Goal: Find specific page/section: Find specific page/section

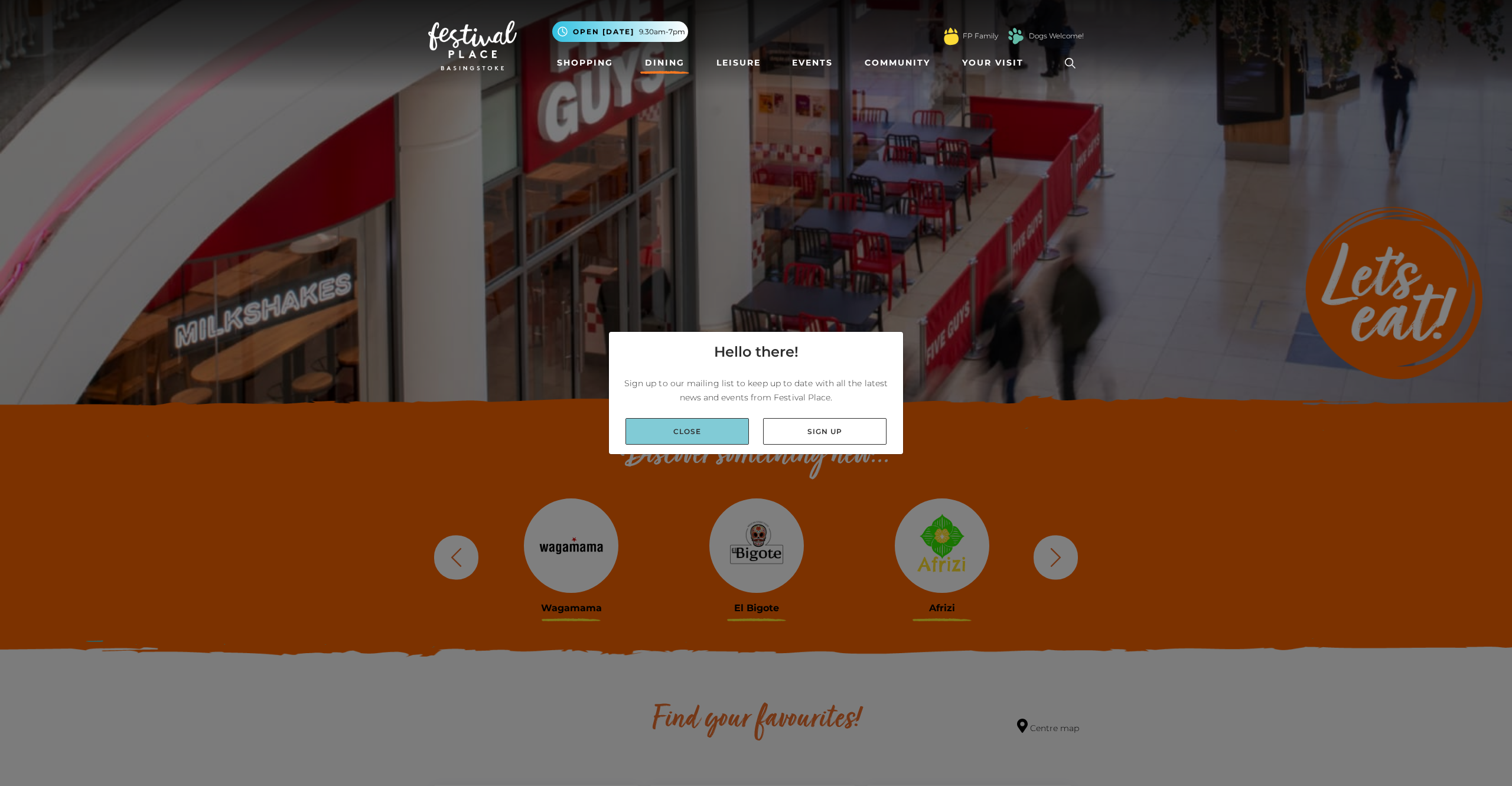
click at [720, 435] on link "Close" at bounding box center [687, 431] width 123 height 27
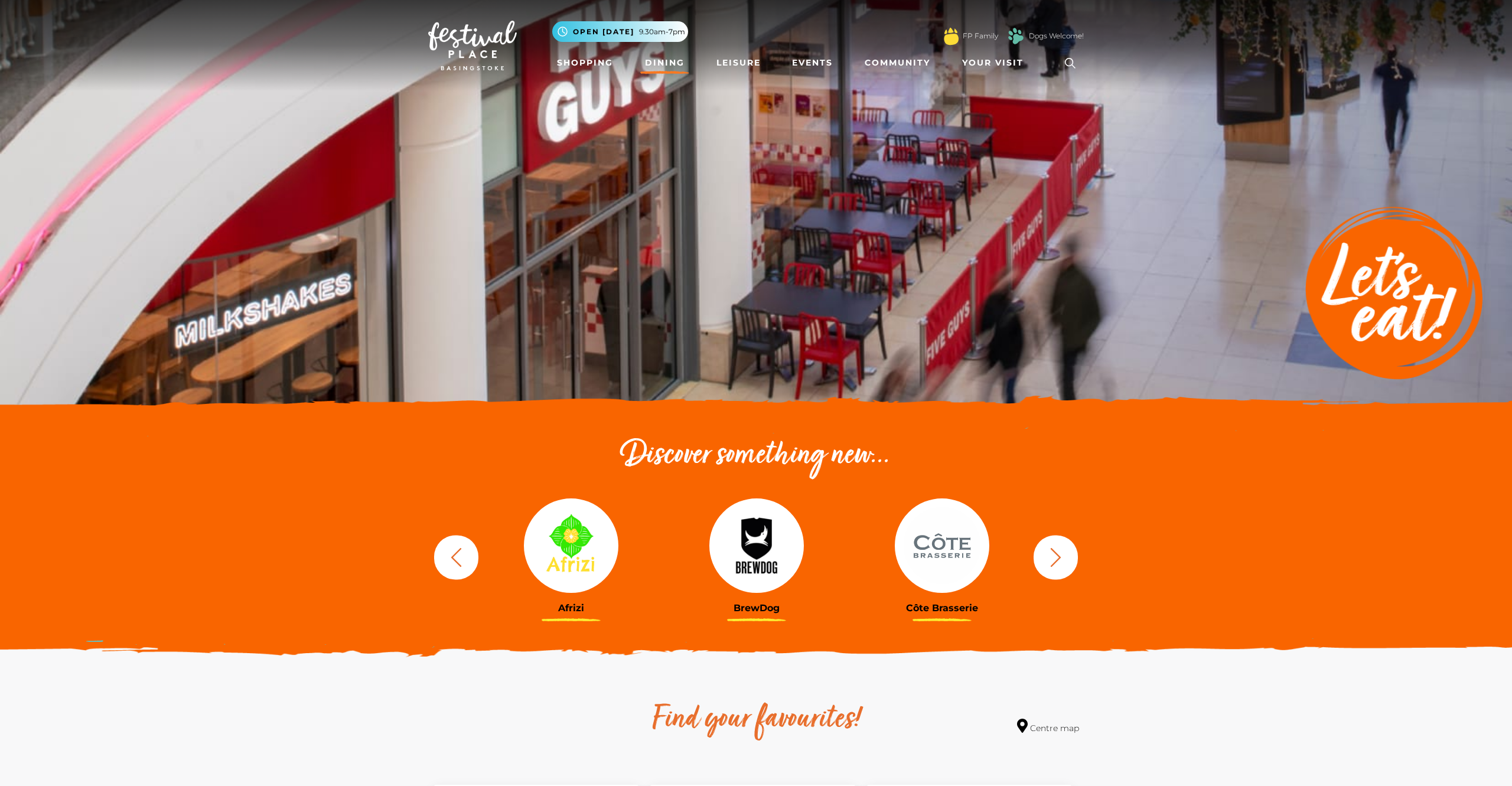
click at [575, 545] on img at bounding box center [571, 546] width 95 height 95
click at [572, 611] on h3 "Afrizi" at bounding box center [571, 608] width 168 height 11
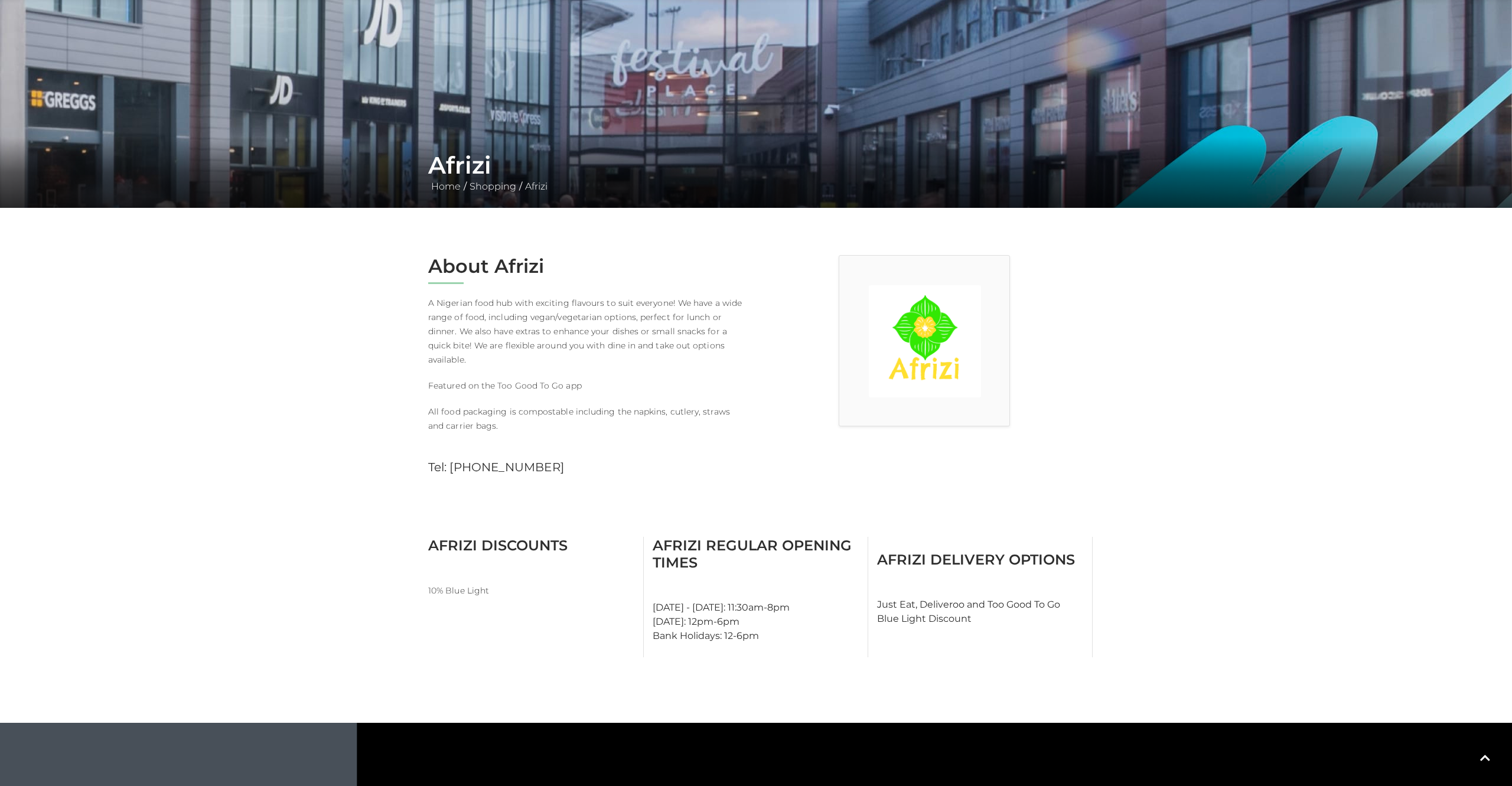
scroll to position [84, 0]
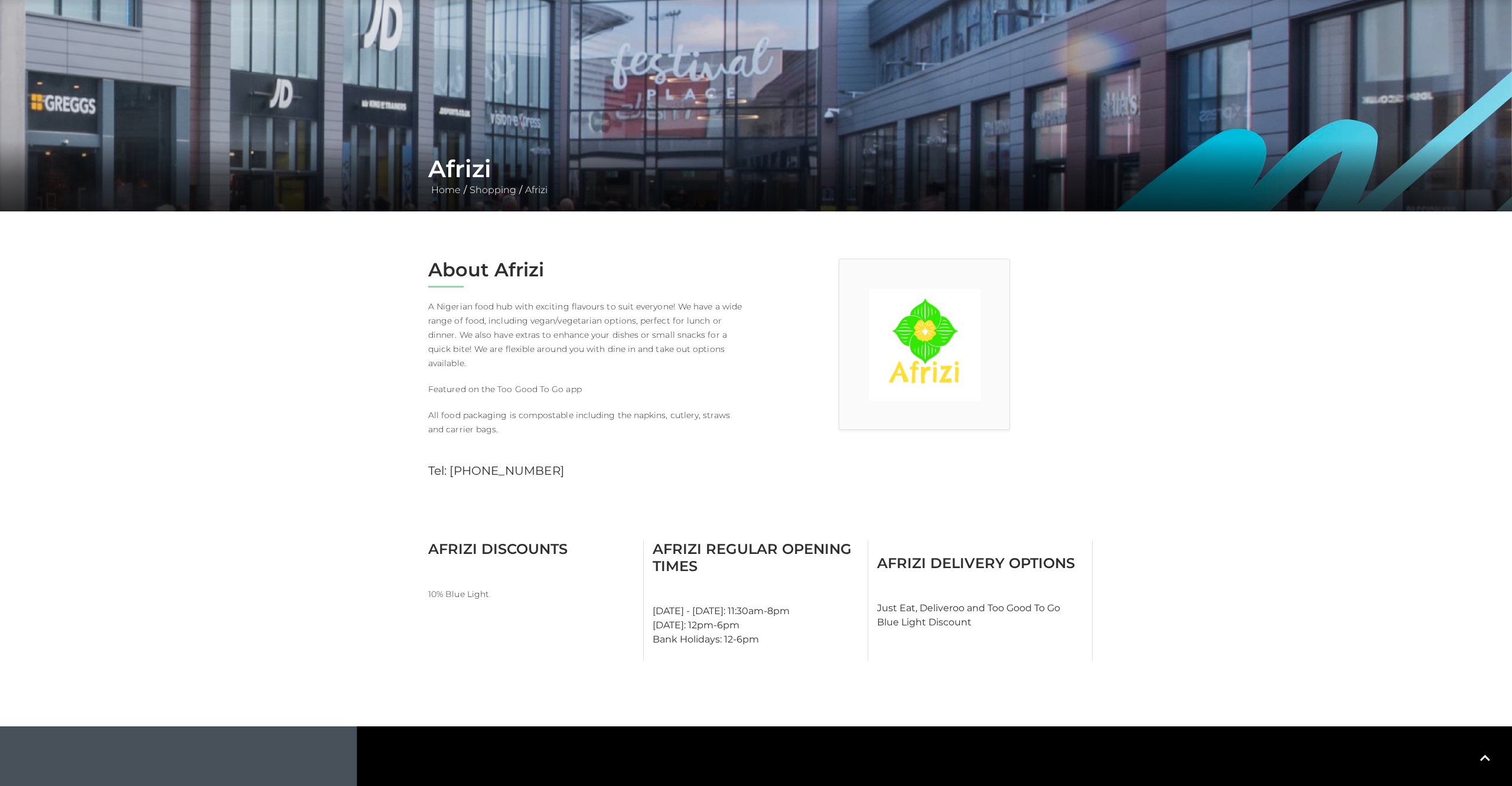
click at [927, 357] on img at bounding box center [925, 344] width 112 height 112
click at [843, 540] on main "Afrizi Home / Shopping / Afrizi About Afrizi A Nigerian food hub with exciting …" at bounding box center [756, 528] width 1512 height 1224
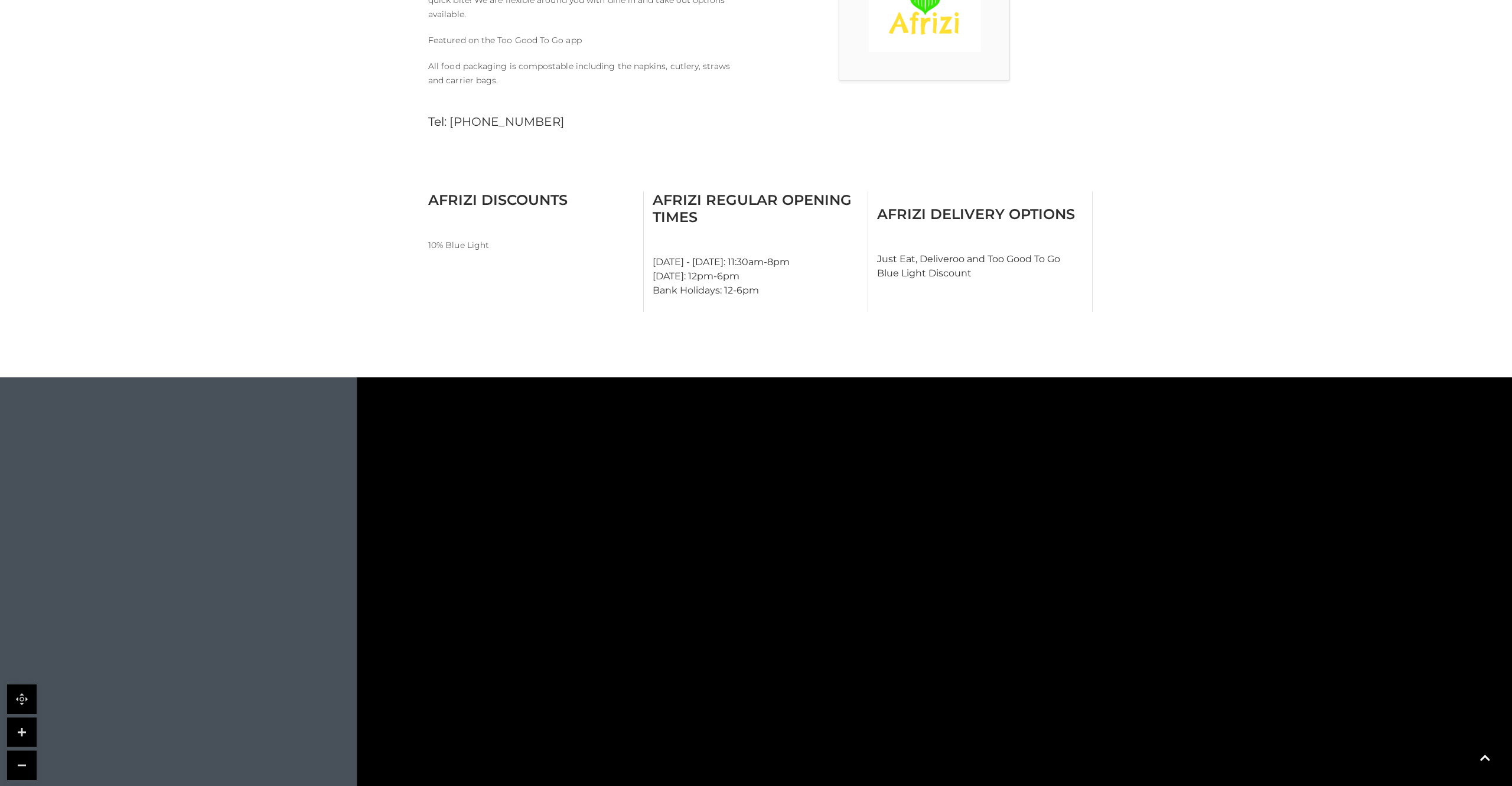
scroll to position [0, 0]
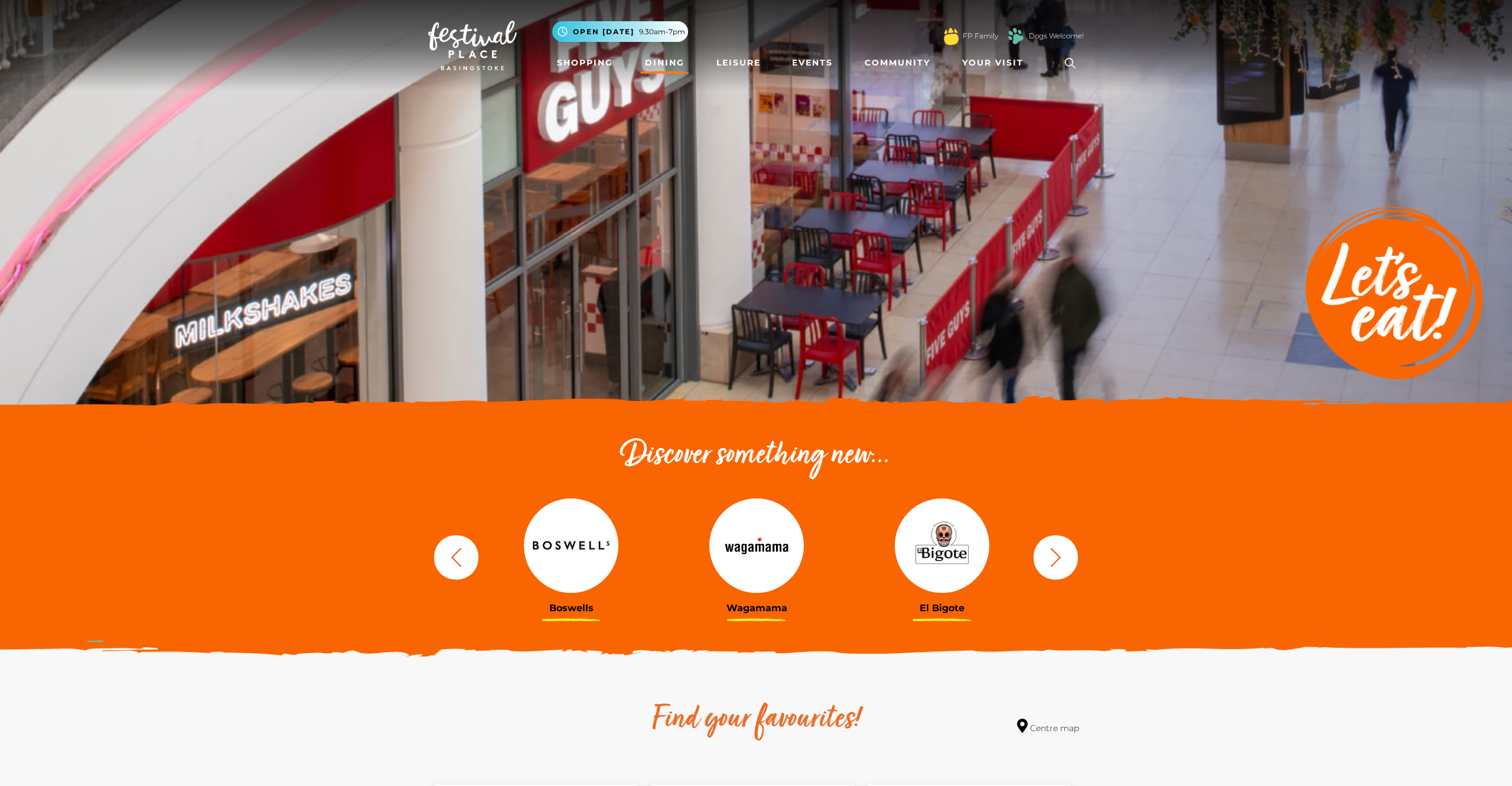
scroll to position [12, 0]
